Goal: Complete application form

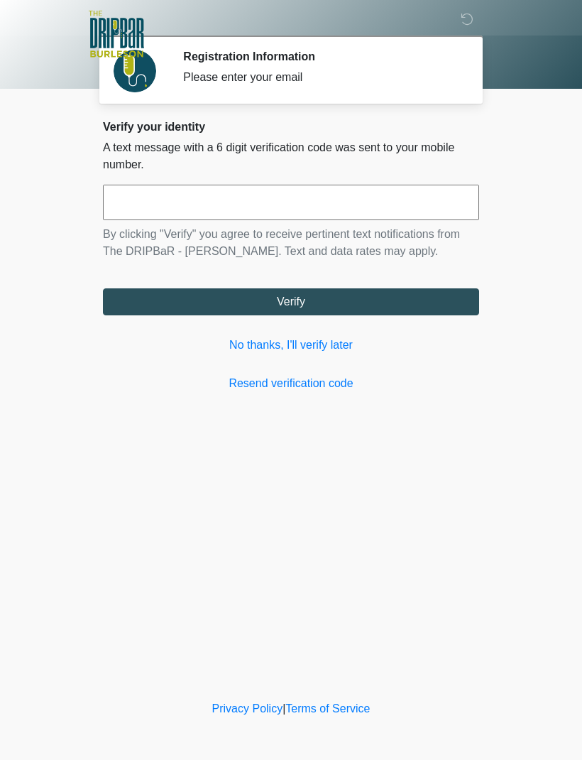
click at [249, 203] on input "text" at bounding box center [291, 203] width 376 height 36
click at [533, 389] on body "‎ ‎ ‎ ‎ ‎ ‎ ‎ ‎ ‎ ‎ Registration Information Please enter your email Please con…" at bounding box center [291, 380] width 582 height 760
click at [349, 495] on div "‎ ‎ ‎ ‎ ‎ ‎ ‎ ‎ ‎ ‎ Registration Information Please enter your email Please con…" at bounding box center [291, 348] width 426 height 669
click at [416, 496] on div "‎ ‎ ‎ ‎ ‎ ‎ ‎ ‎ ‎ ‎ Registration Information Please enter your email Please con…" at bounding box center [291, 348] width 426 height 669
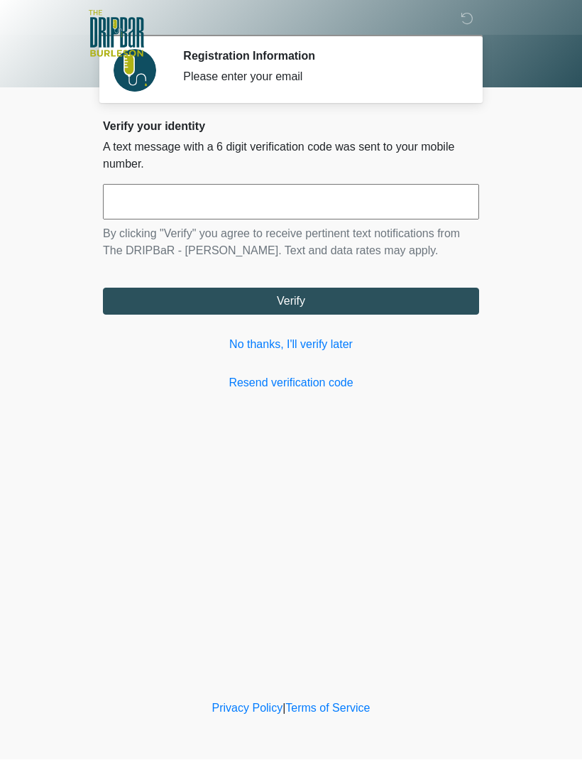
click at [344, 196] on input "text" at bounding box center [291, 203] width 376 height 36
click at [337, 342] on link "No thanks, I'll verify later" at bounding box center [291, 345] width 376 height 17
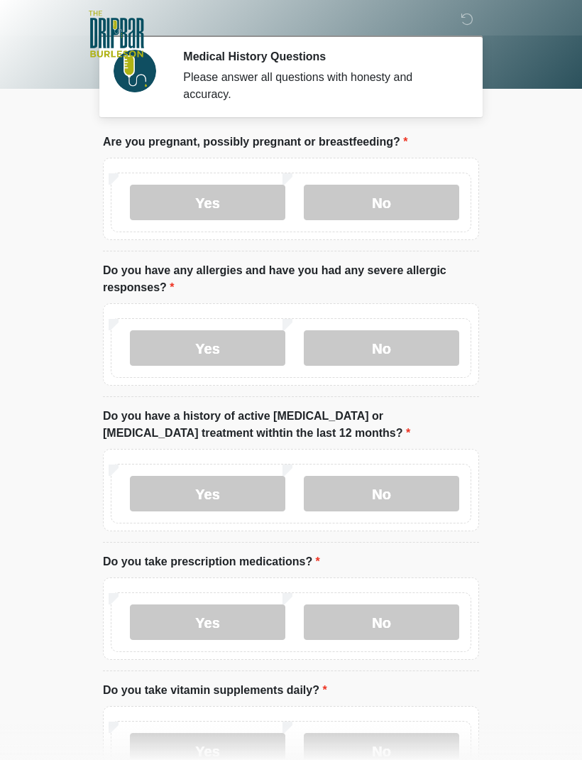
click at [398, 195] on label "No" at bounding box center [382, 203] width 156 height 36
click at [395, 344] on label "No" at bounding box center [382, 348] width 156 height 36
click at [392, 487] on label "No" at bounding box center [382, 494] width 156 height 36
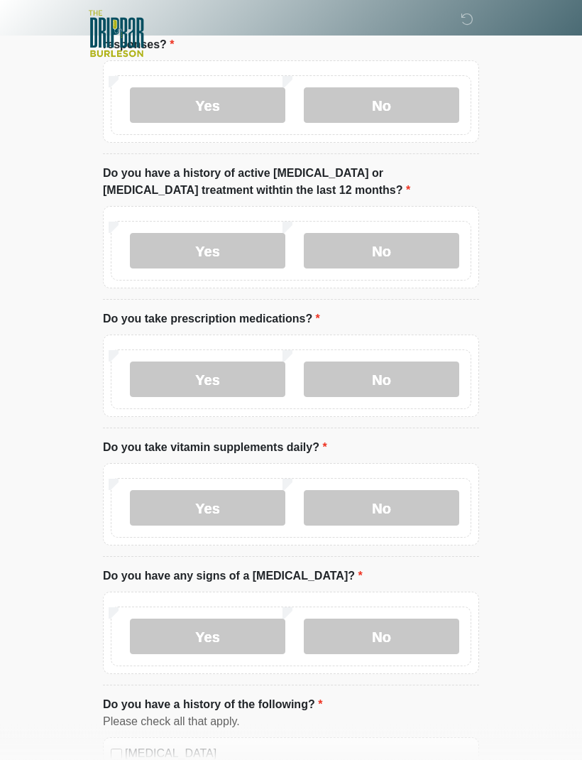
scroll to position [247, 0]
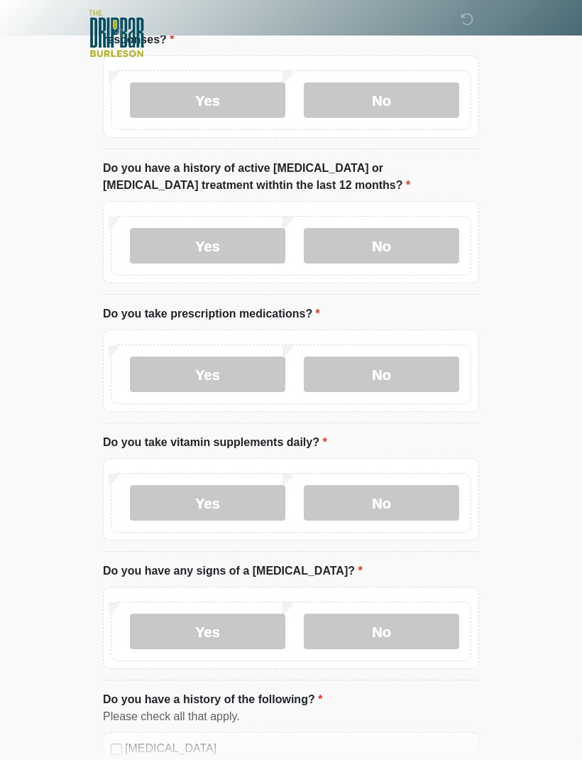
click at [393, 371] on label "No" at bounding box center [382, 375] width 156 height 36
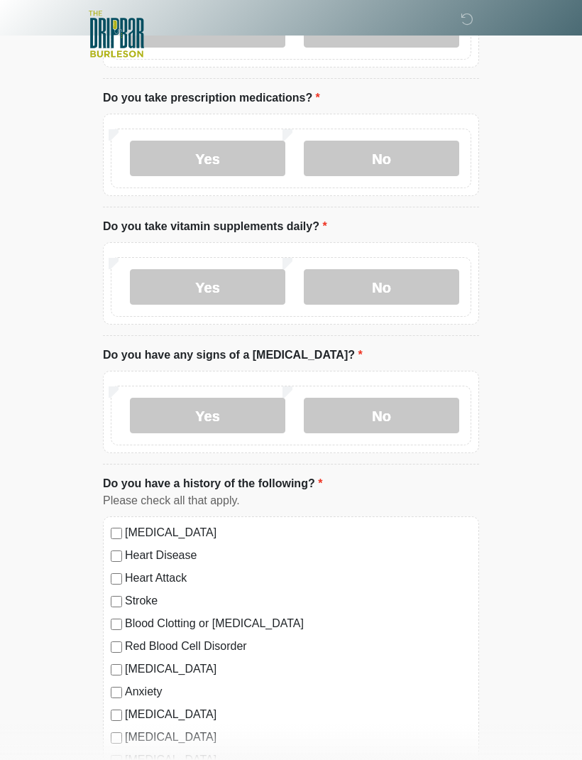
scroll to position [464, 0]
click at [395, 289] on label "No" at bounding box center [382, 287] width 156 height 36
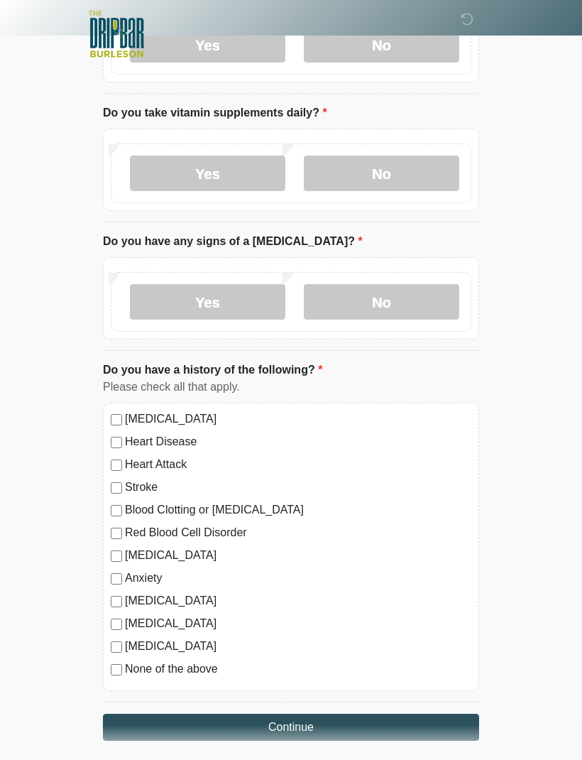
scroll to position [586, 0]
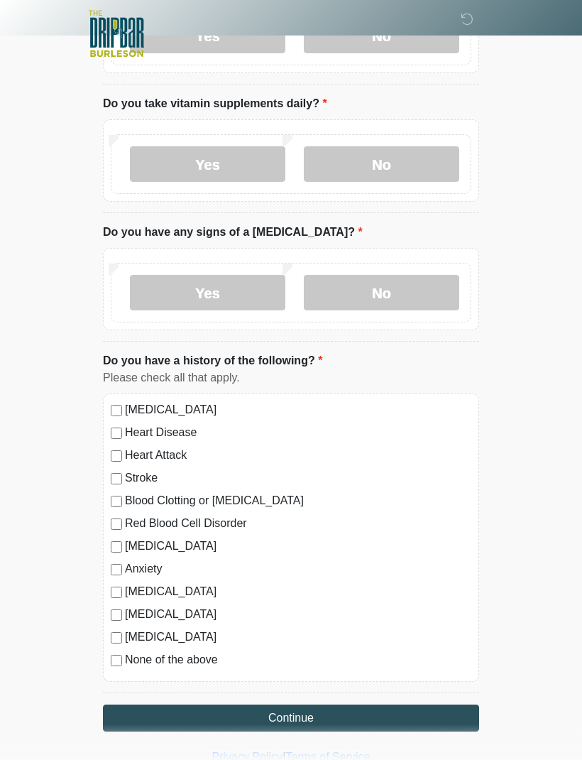
click at [397, 290] on label "No" at bounding box center [382, 294] width 156 height 36
click at [302, 710] on button "Continue" at bounding box center [291, 718] width 376 height 27
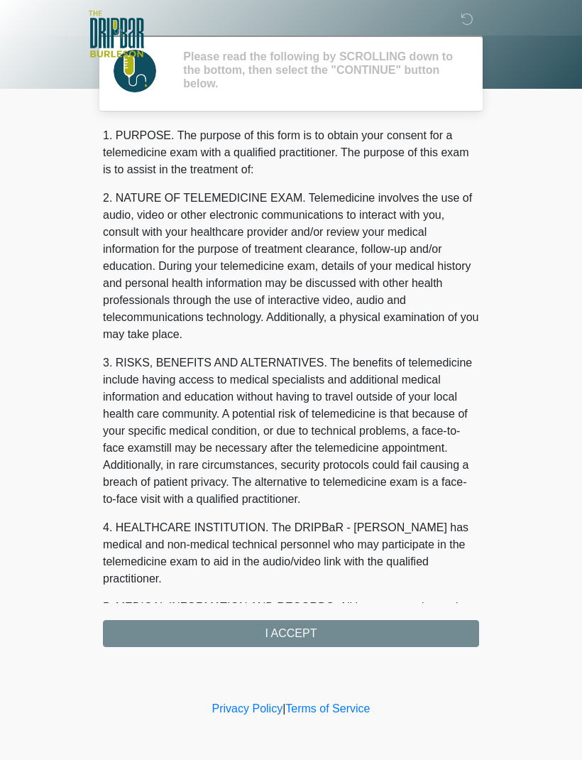
scroll to position [0, 0]
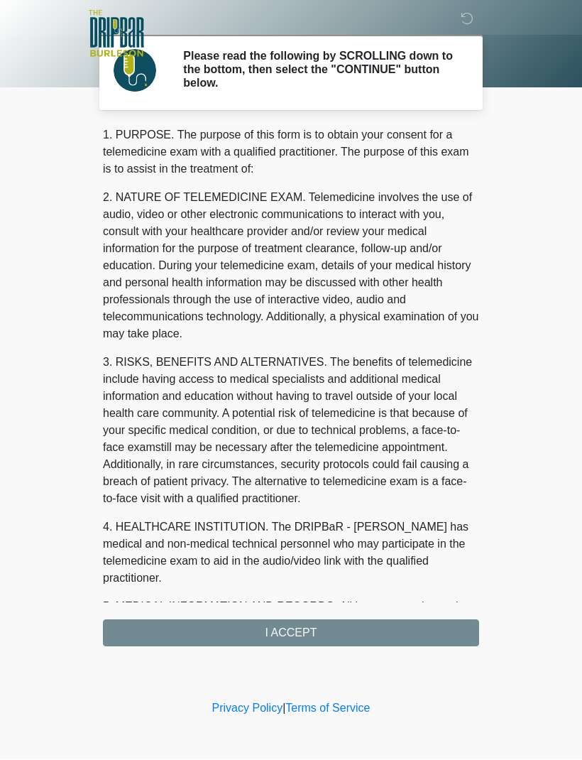
click at [293, 621] on div "1. PURPOSE. The purpose of this form is to obtain your consent for a telemedici…" at bounding box center [291, 387] width 376 height 520
click at [300, 630] on div "1. PURPOSE. The purpose of this form is to obtain your consent for a telemedici…" at bounding box center [291, 387] width 376 height 520
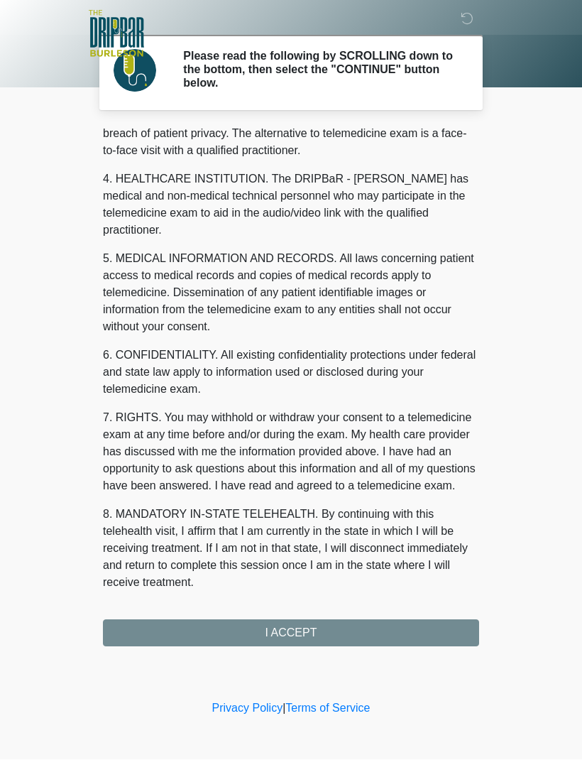
scroll to position [382, 0]
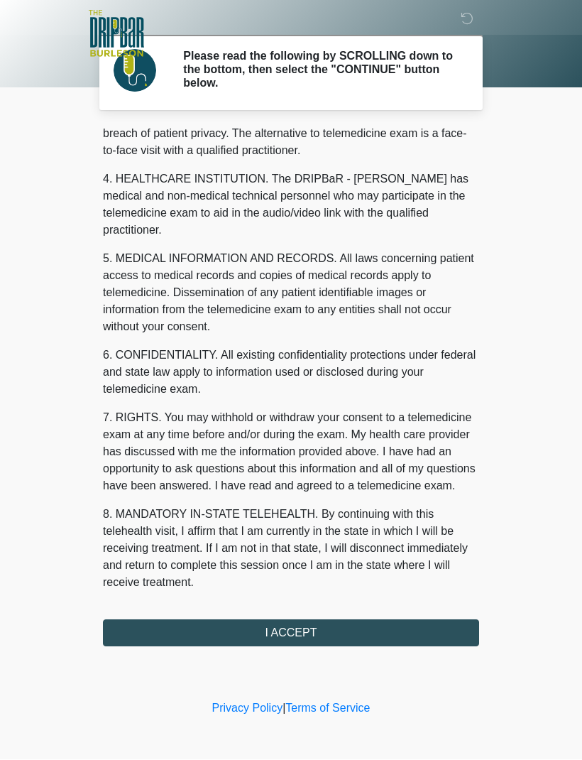
click at [296, 629] on button "I ACCEPT" at bounding box center [291, 633] width 376 height 27
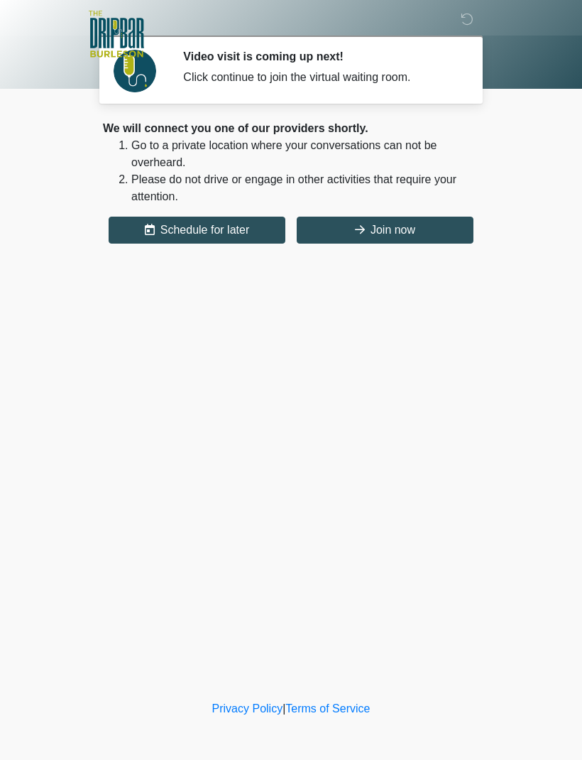
click at [416, 219] on button "Join now" at bounding box center [385, 230] width 177 height 27
